Goal: Use online tool/utility: Utilize a website feature to perform a specific function

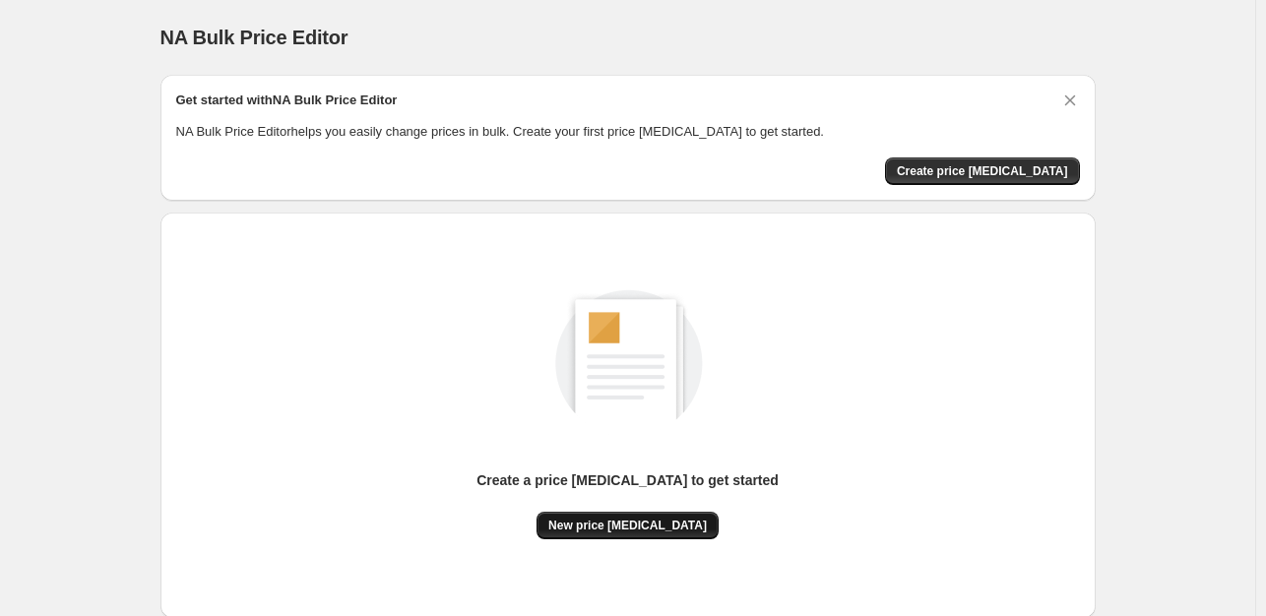
click at [640, 519] on span "New price [MEDICAL_DATA]" at bounding box center [627, 526] width 159 height 16
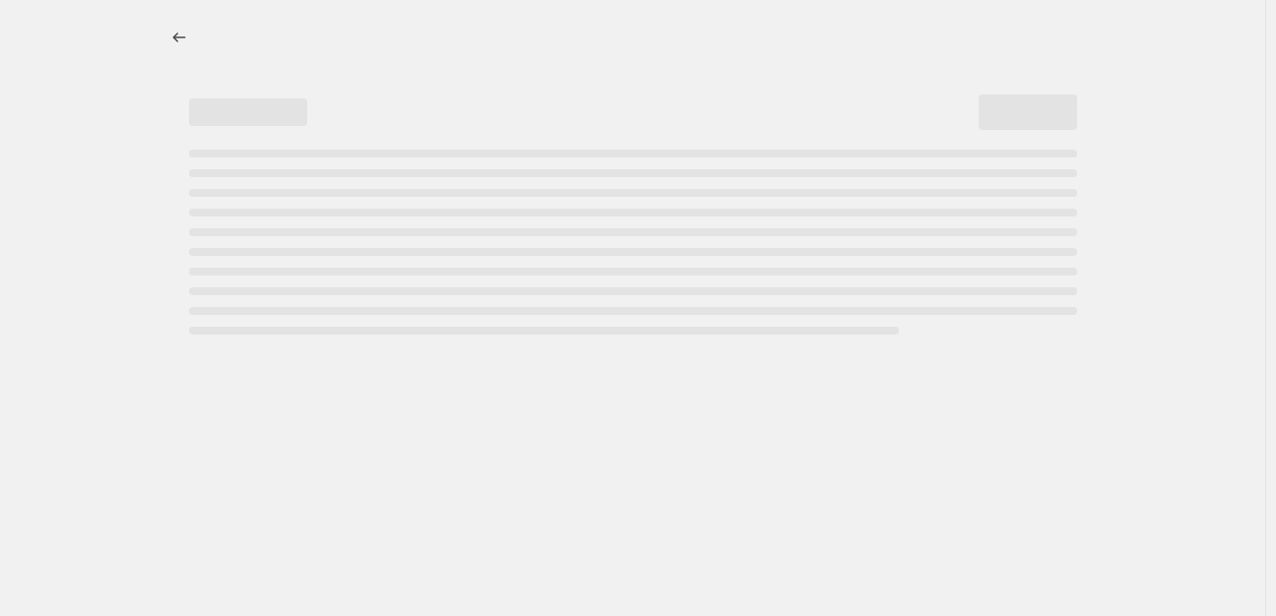
select select "percentage"
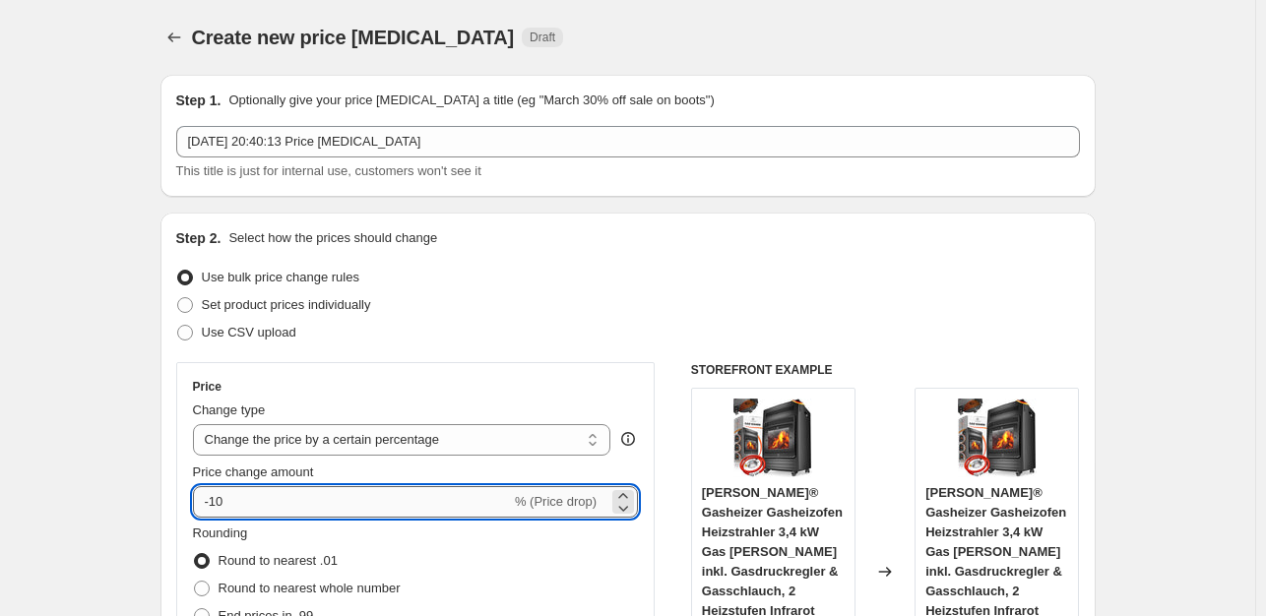
click at [308, 501] on input "-10" at bounding box center [352, 502] width 318 height 32
type input "-1"
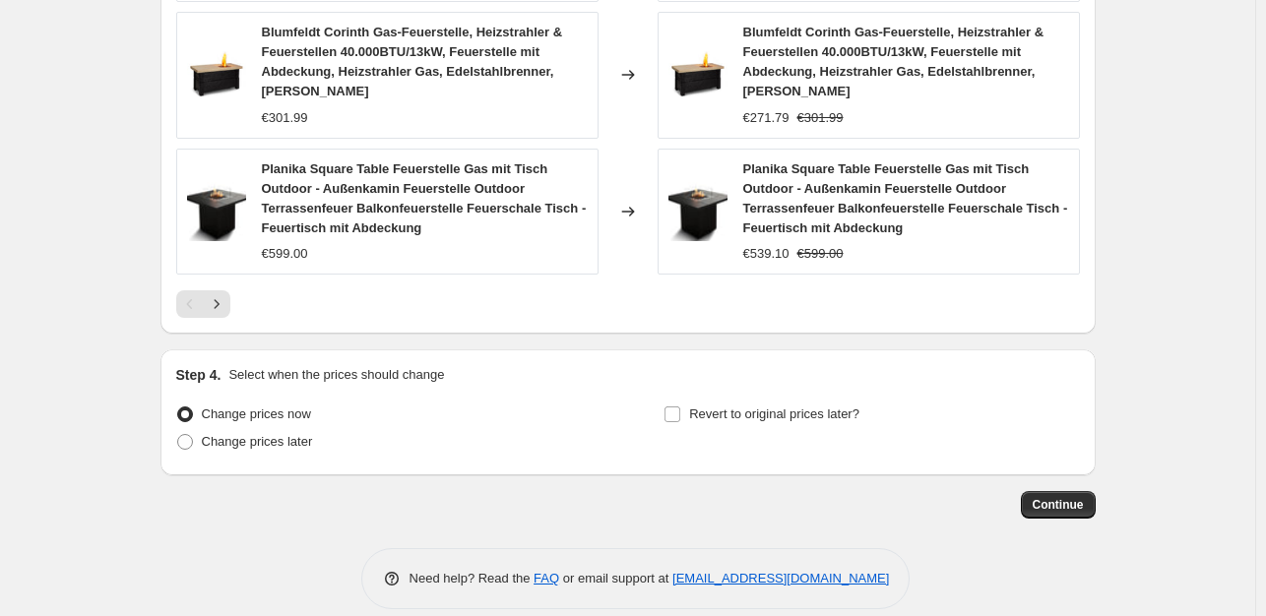
scroll to position [1619, 0]
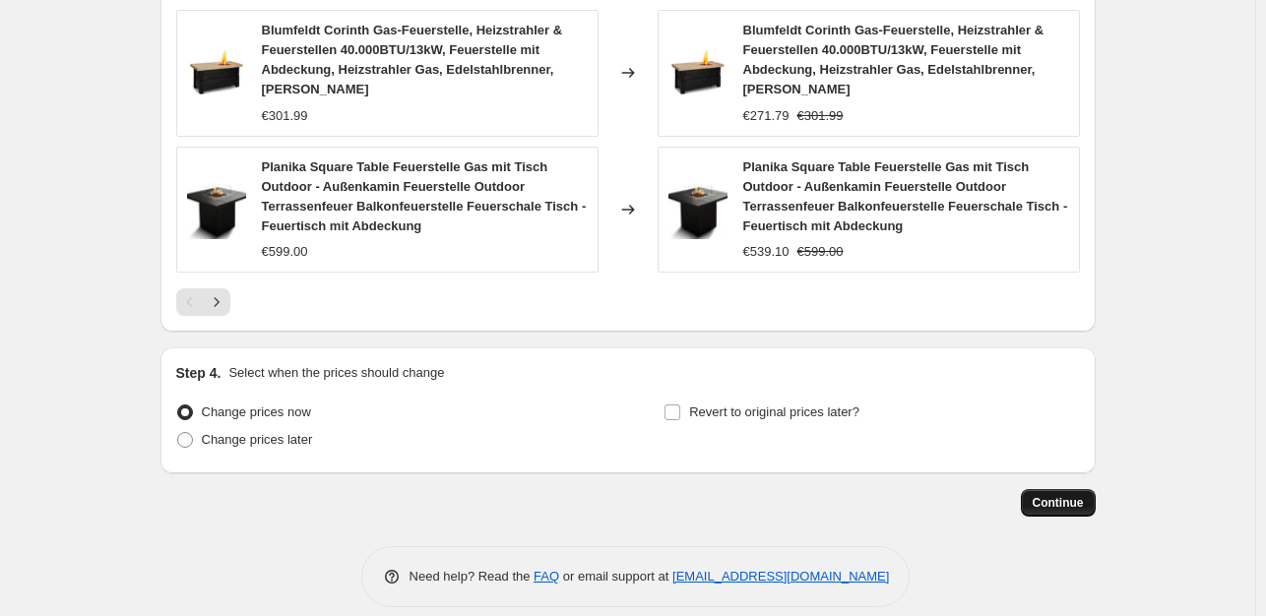
type input "-35"
click at [1059, 495] on span "Continue" at bounding box center [1058, 503] width 51 height 16
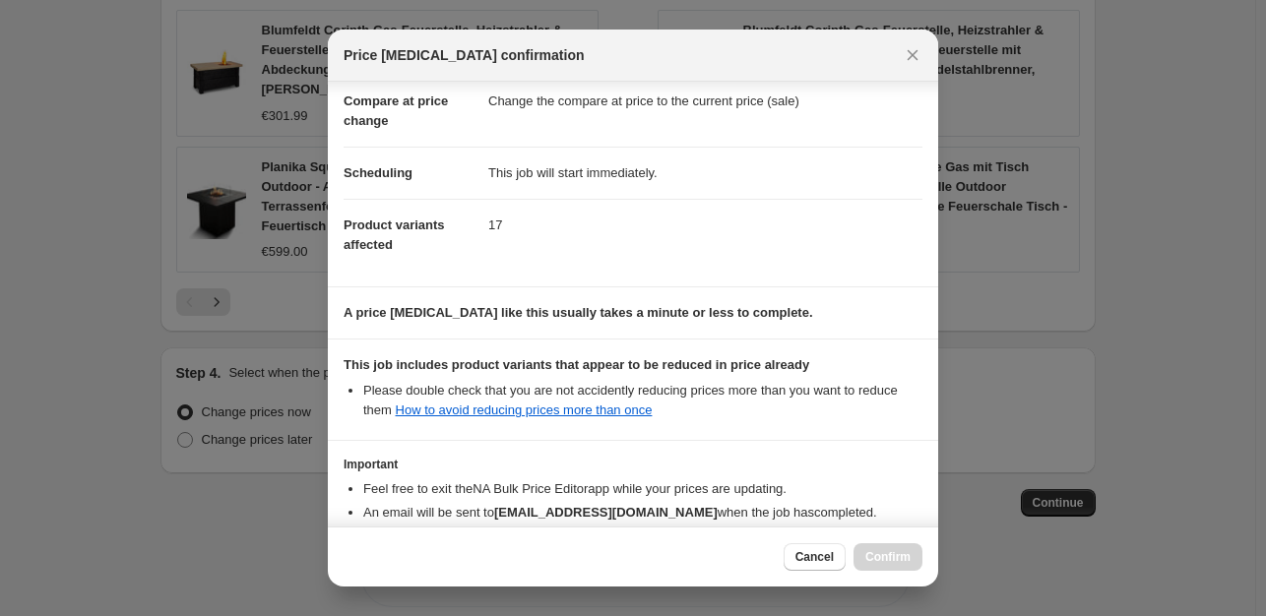
scroll to position [211, 0]
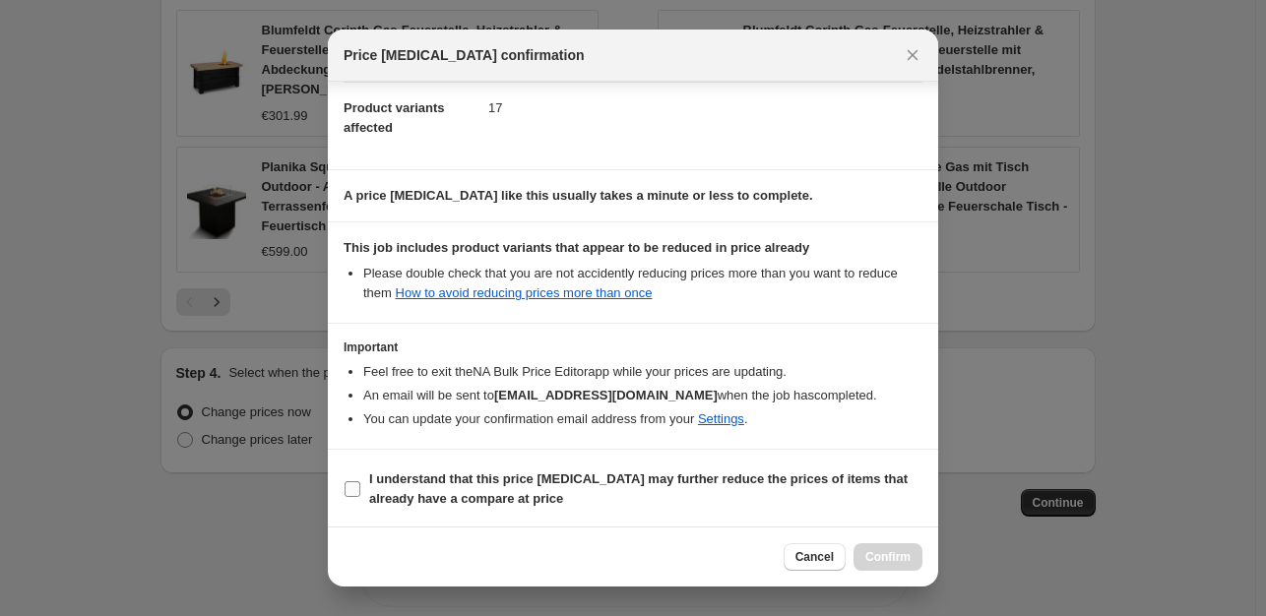
click at [354, 489] on input "I understand that this price [MEDICAL_DATA] may further reduce the prices of it…" at bounding box center [353, 490] width 16 height 16
checkbox input "true"
click at [879, 558] on span "Confirm" at bounding box center [888, 557] width 45 height 16
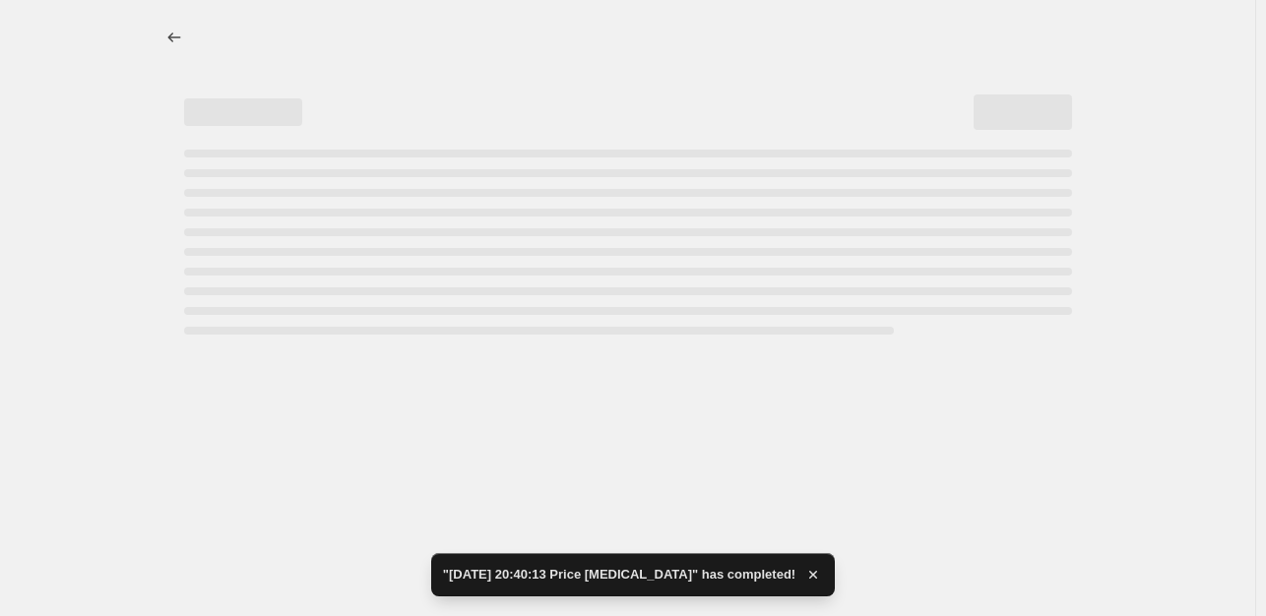
select select "percentage"
